Goal: Task Accomplishment & Management: Manage account settings

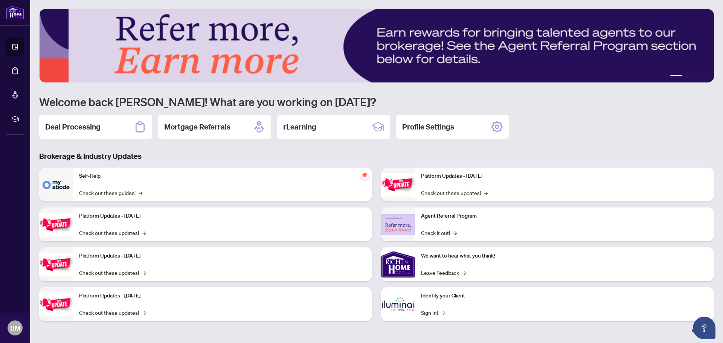
click at [87, 128] on h2 "Deal Processing" at bounding box center [72, 127] width 55 height 11
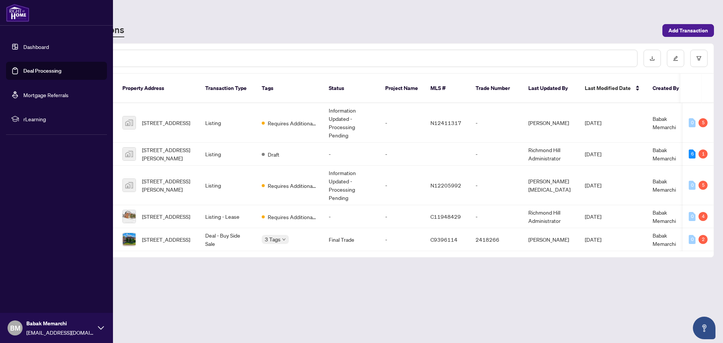
click at [26, 46] on link "Dashboard" at bounding box center [36, 46] width 26 height 7
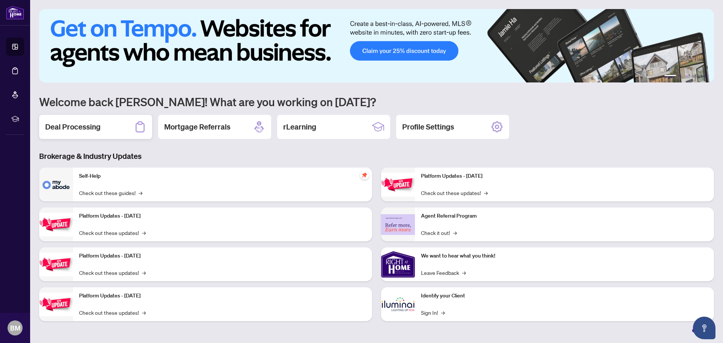
click at [79, 130] on h2 "Deal Processing" at bounding box center [72, 127] width 55 height 11
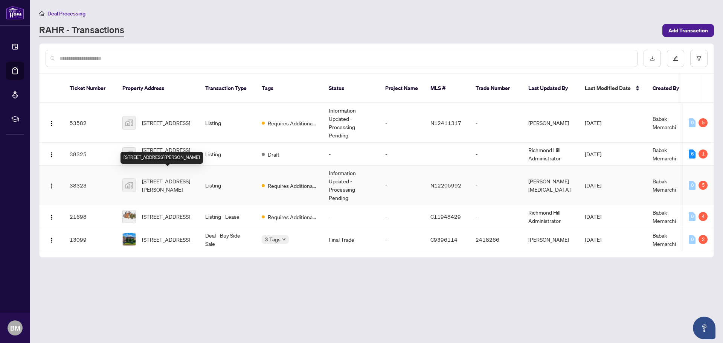
click at [164, 181] on span "[STREET_ADDRESS][PERSON_NAME]" at bounding box center [167, 185] width 51 height 17
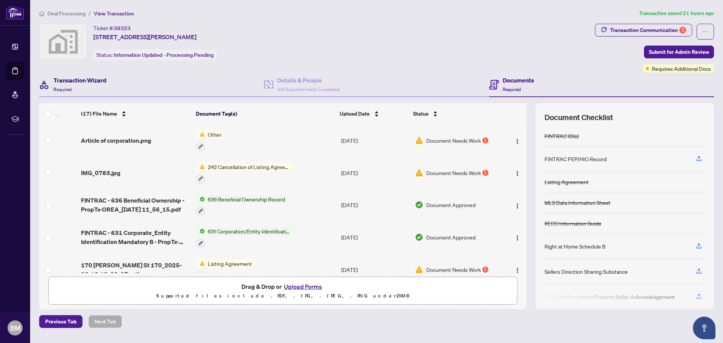
click at [75, 81] on h4 "Transaction Wizard" at bounding box center [79, 80] width 53 height 9
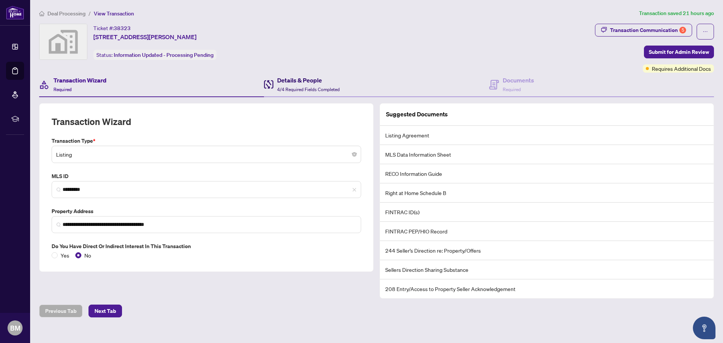
click at [298, 81] on h4 "Details & People" at bounding box center [308, 80] width 62 height 9
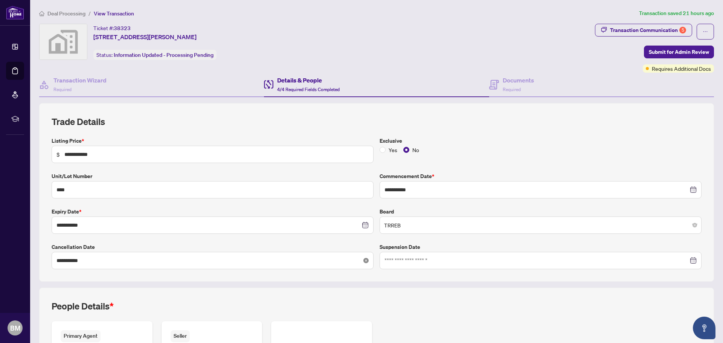
click at [363, 262] on icon "close-circle" at bounding box center [365, 260] width 5 height 5
click at [364, 259] on div at bounding box center [212, 260] width 312 height 8
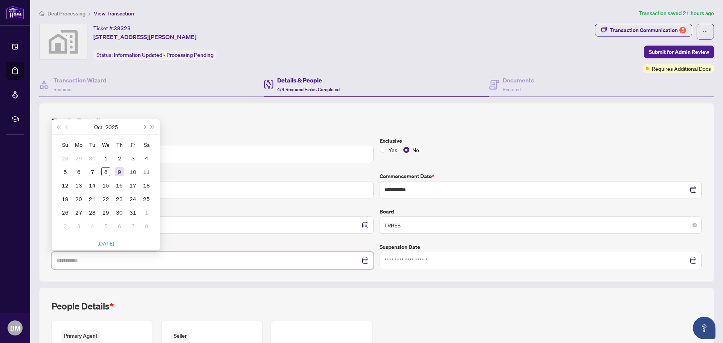
type input "**********"
click at [120, 169] on div "9" at bounding box center [119, 171] width 9 height 9
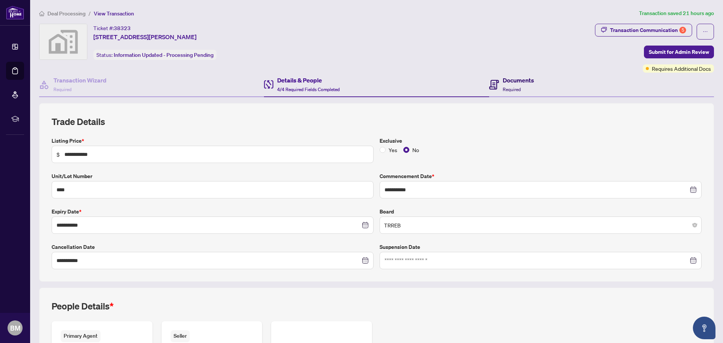
click at [511, 85] on div "Documents Required" at bounding box center [517, 85] width 31 height 18
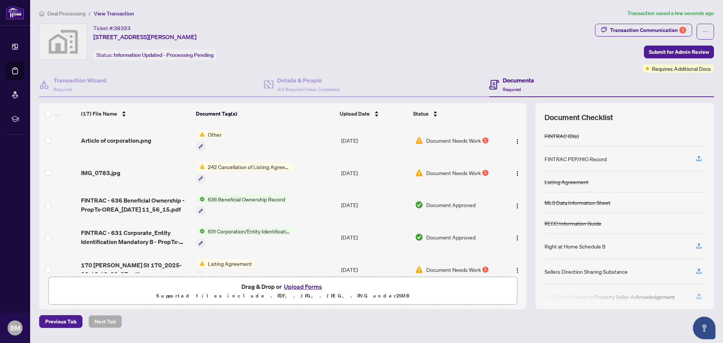
click at [305, 286] on button "Upload Forms" at bounding box center [303, 287] width 43 height 10
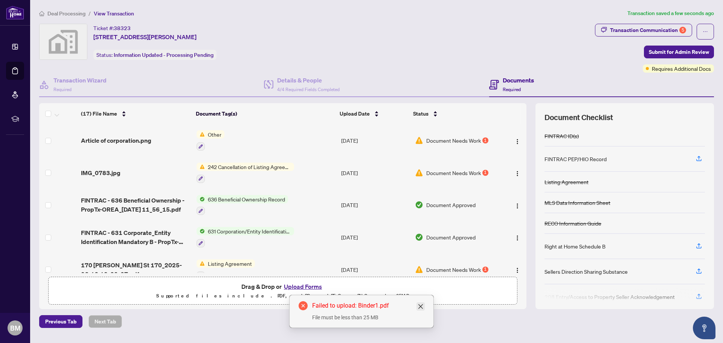
click at [424, 306] on link "Close" at bounding box center [420, 306] width 8 height 8
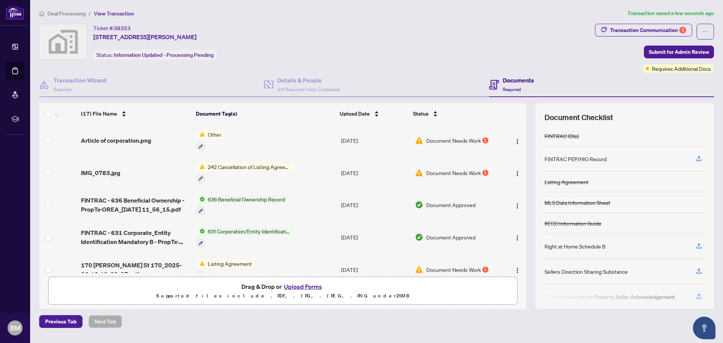
click at [295, 286] on button "Upload Forms" at bounding box center [303, 287] width 43 height 10
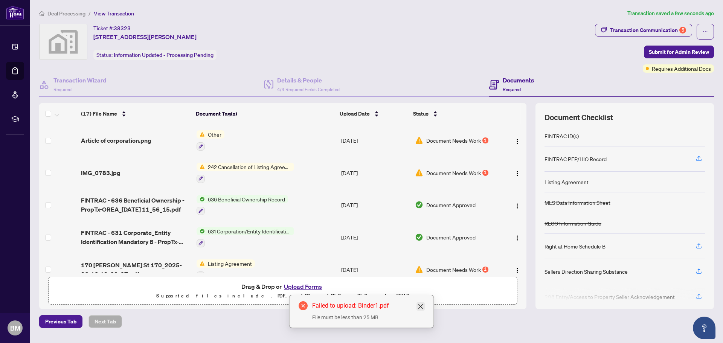
click at [420, 303] on link "Close" at bounding box center [420, 306] width 8 height 8
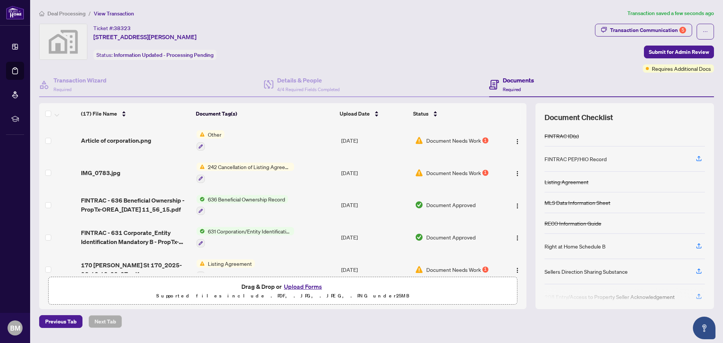
click at [312, 287] on button "Upload Forms" at bounding box center [303, 287] width 43 height 10
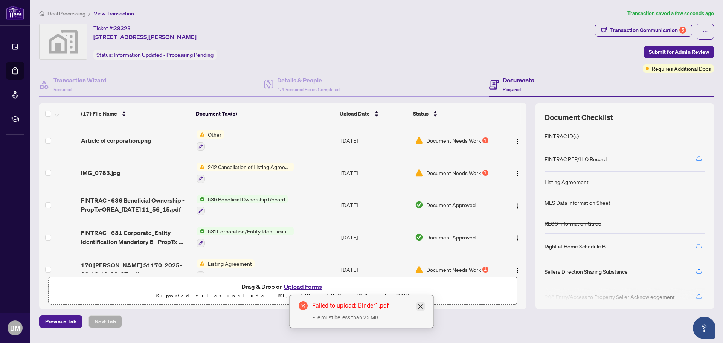
click at [421, 305] on icon "close" at bounding box center [420, 306] width 5 height 5
